Goal: Find specific page/section: Find specific page/section

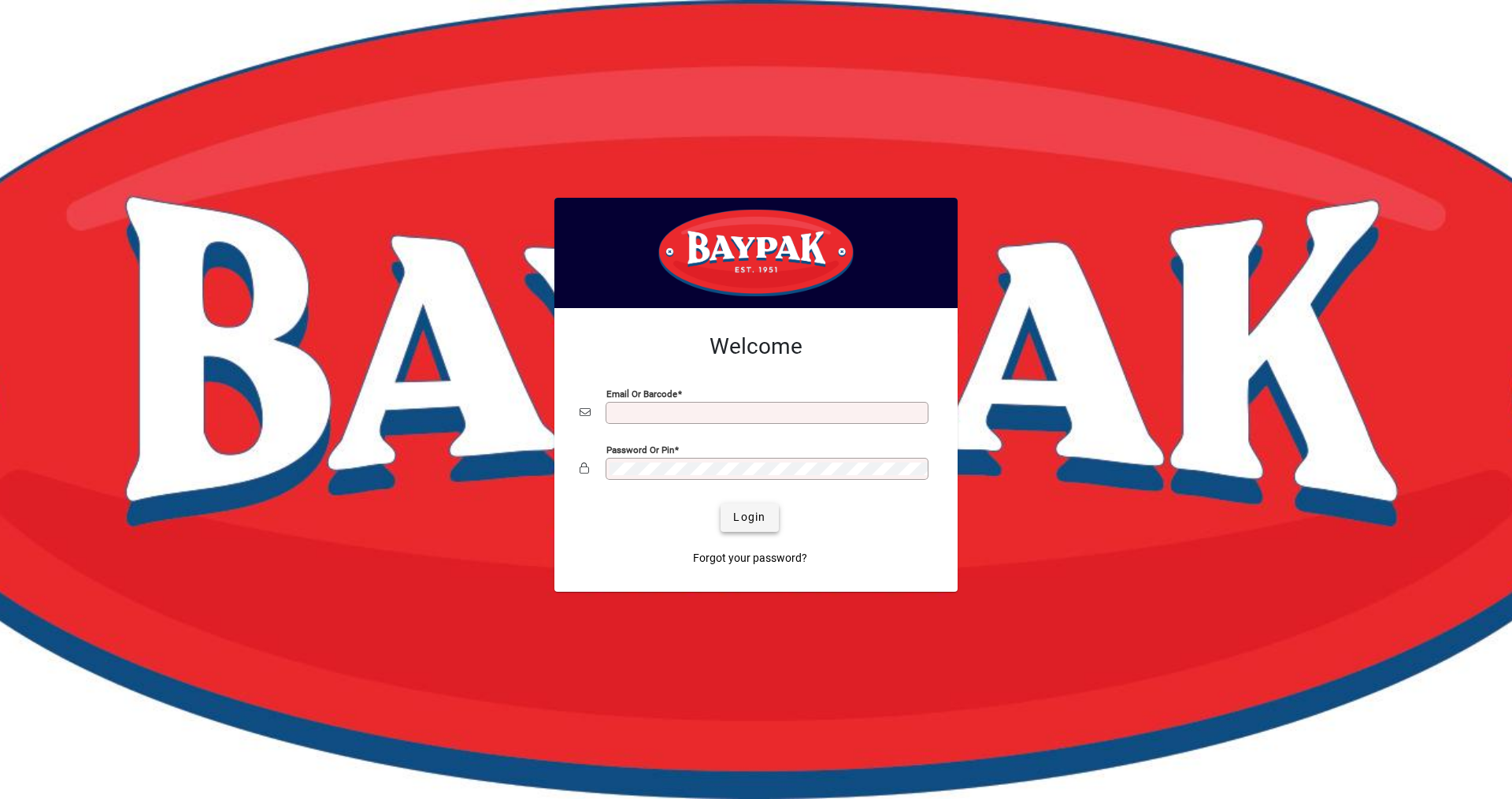
type input "**********"
click at [749, 515] on span "Login" at bounding box center [749, 517] width 32 height 17
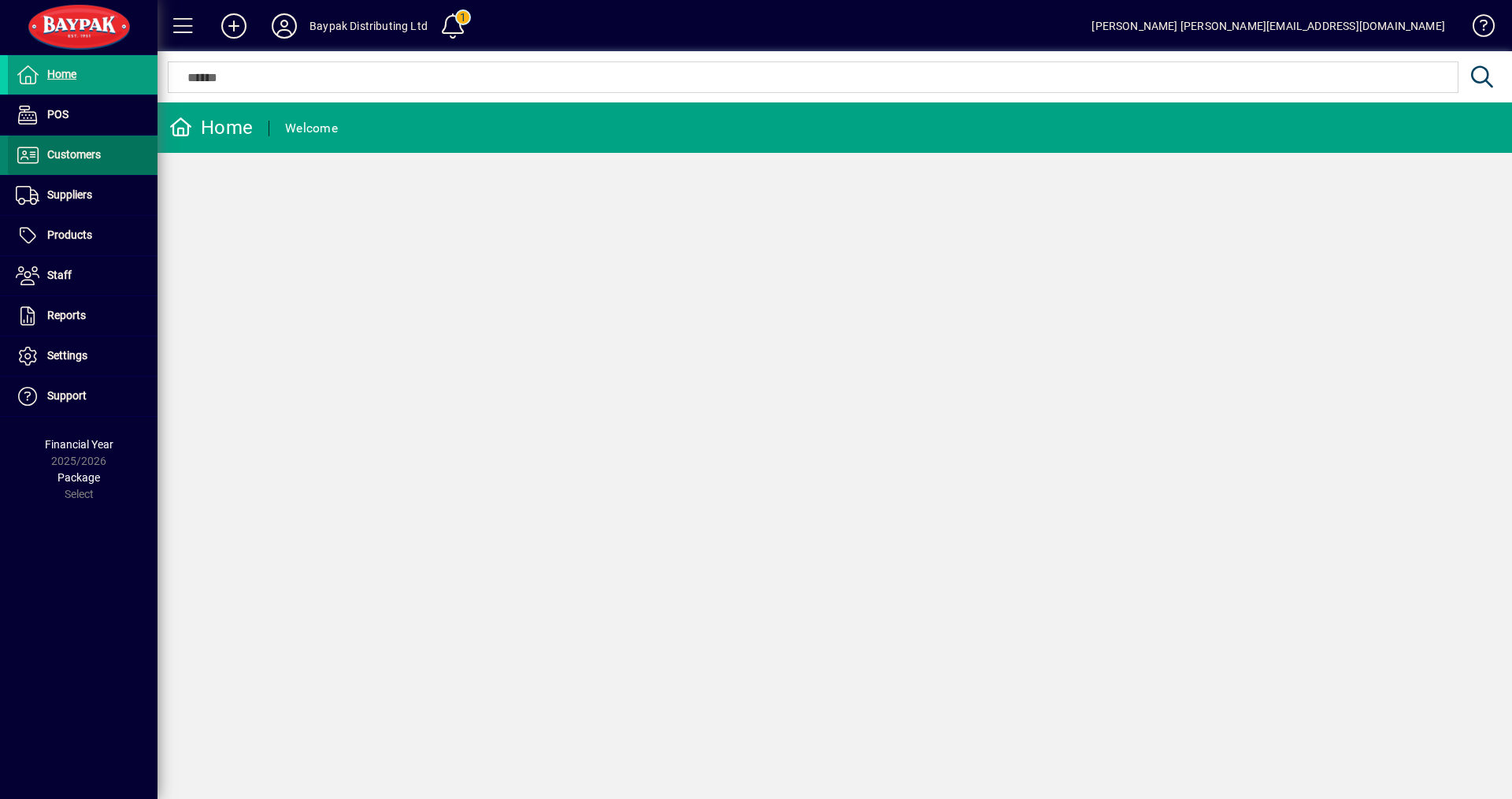
click at [51, 140] on span at bounding box center [82, 155] width 150 height 38
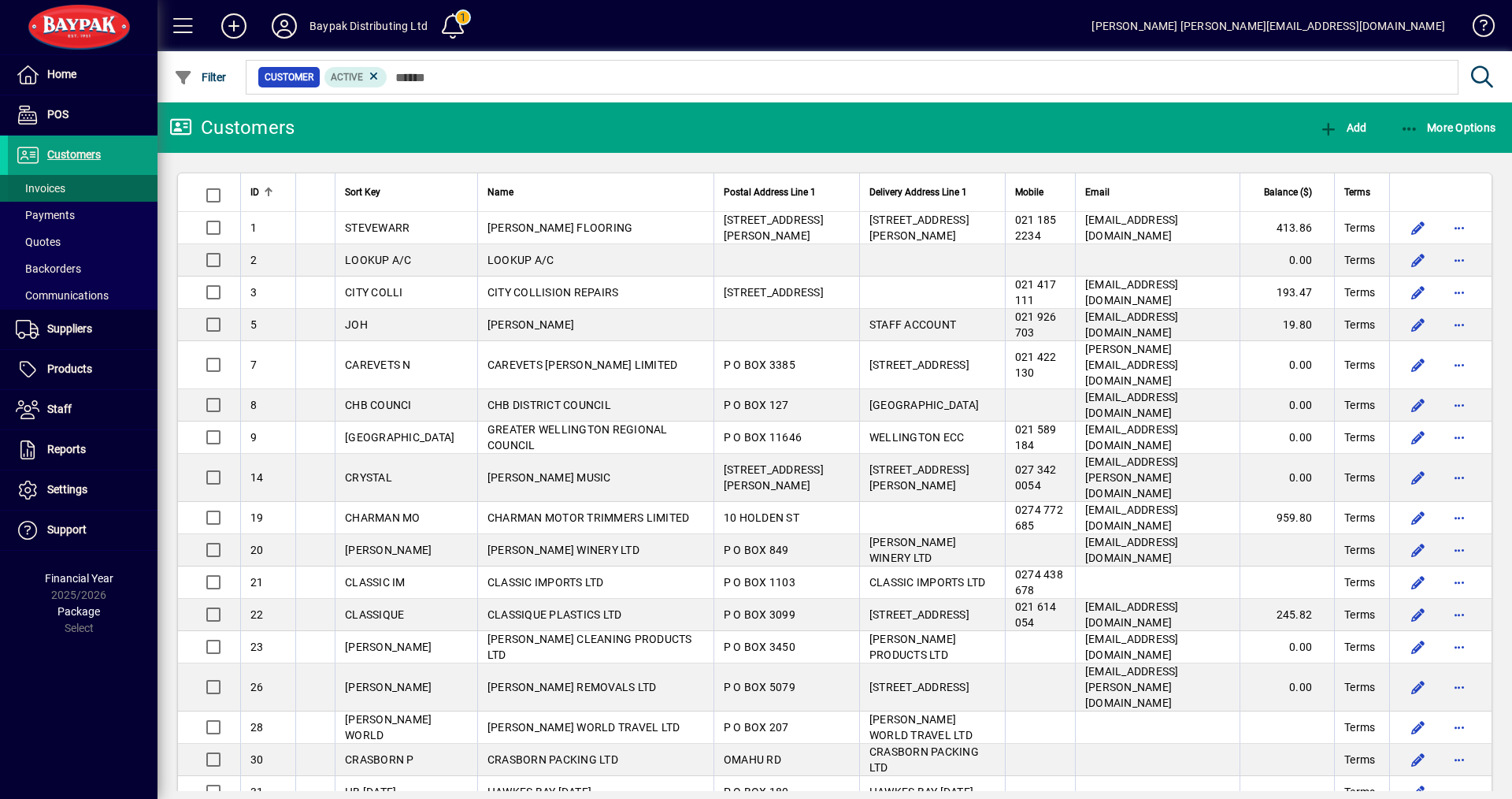
click at [50, 192] on span "Invoices" at bounding box center [40, 188] width 50 height 13
